Goal: Task Accomplishment & Management: Manage account settings

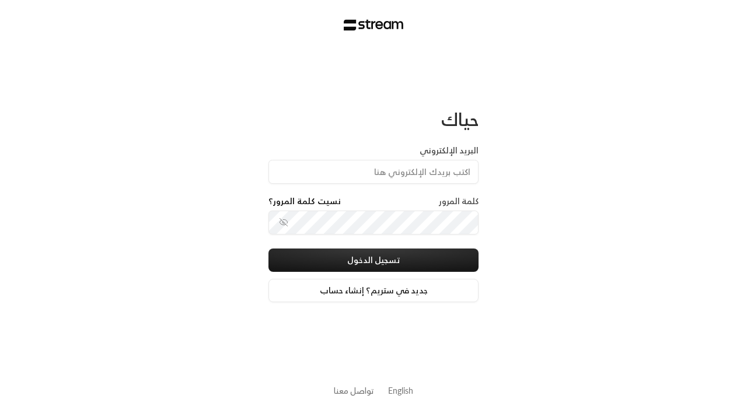
click at [343, 179] on input "البريد الإلكتروني" at bounding box center [373, 172] width 210 height 24
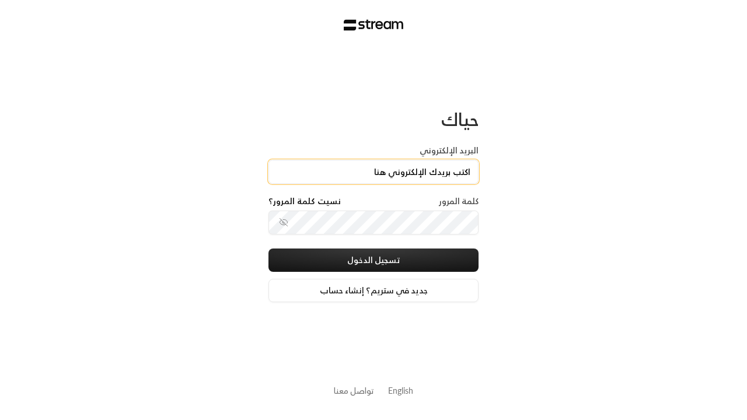
click at [373, 172] on input "البريد الإلكتروني" at bounding box center [373, 172] width 210 height 24
type input "[PERSON_NAME][EMAIL_ADDRESS][DOMAIN_NAME]"
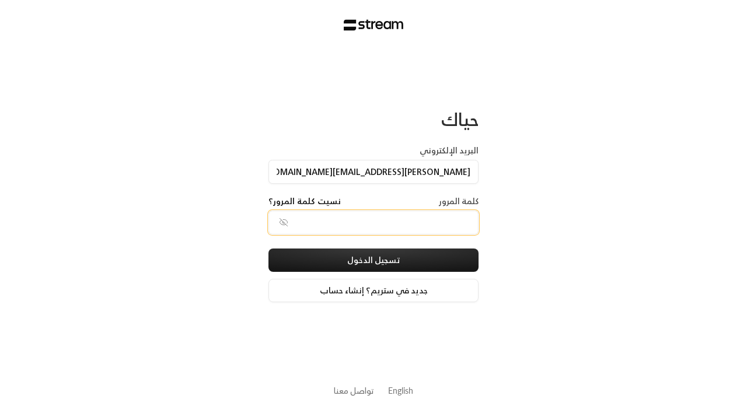
click at [268, 249] on button "تسجيل الدخول" at bounding box center [373, 260] width 210 height 23
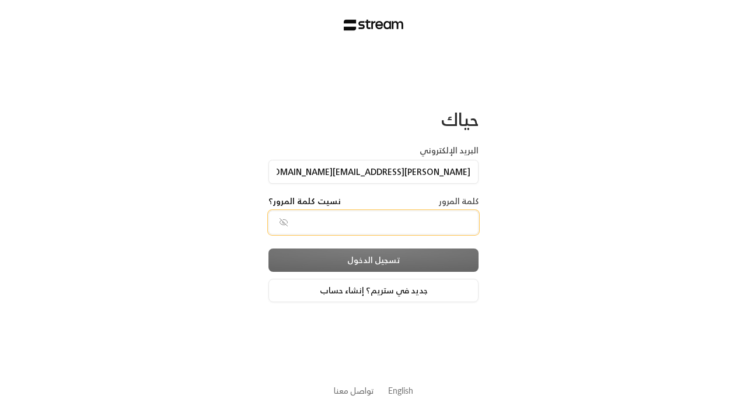
click at [419, 261] on div "تسجيل الدخول جديد في ستريم؟ إنشاء حساب" at bounding box center [373, 276] width 210 height 54
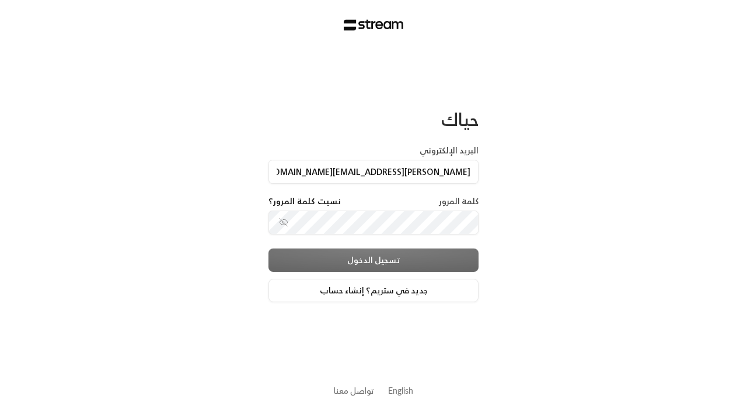
click at [373, 275] on div "تسجيل الدخول جديد في ستريم؟ إنشاء حساب" at bounding box center [373, 276] width 210 height 54
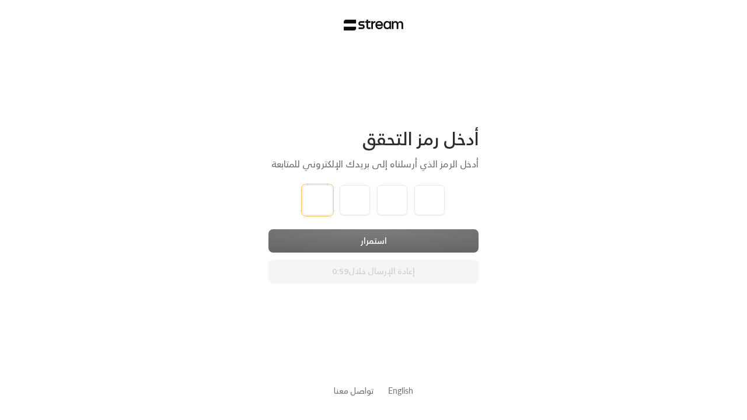
type input "1"
type input "2"
type input "3"
type input "4"
click at [422, 246] on div "استمرار إعادة الإرسال خلال 0:56" at bounding box center [373, 256] width 210 height 54
